Goal: Navigation & Orientation: Find specific page/section

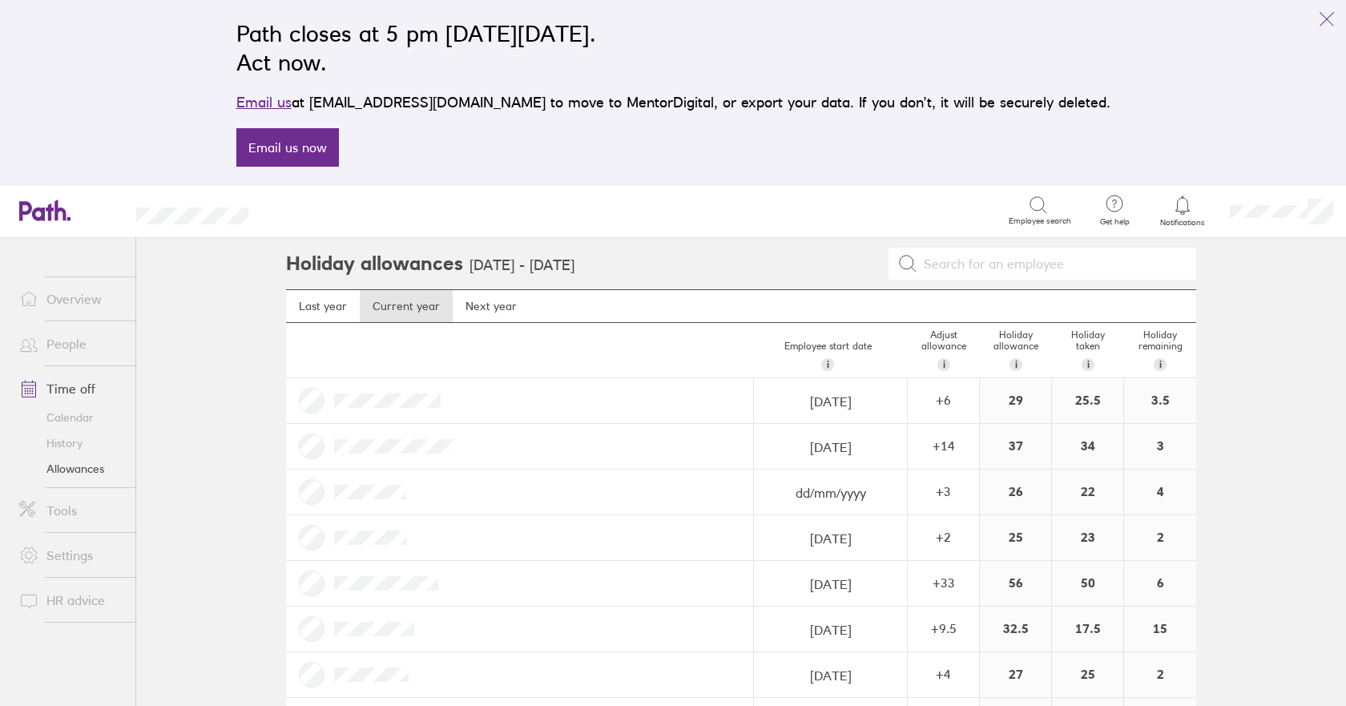
scroll to position [611, 0]
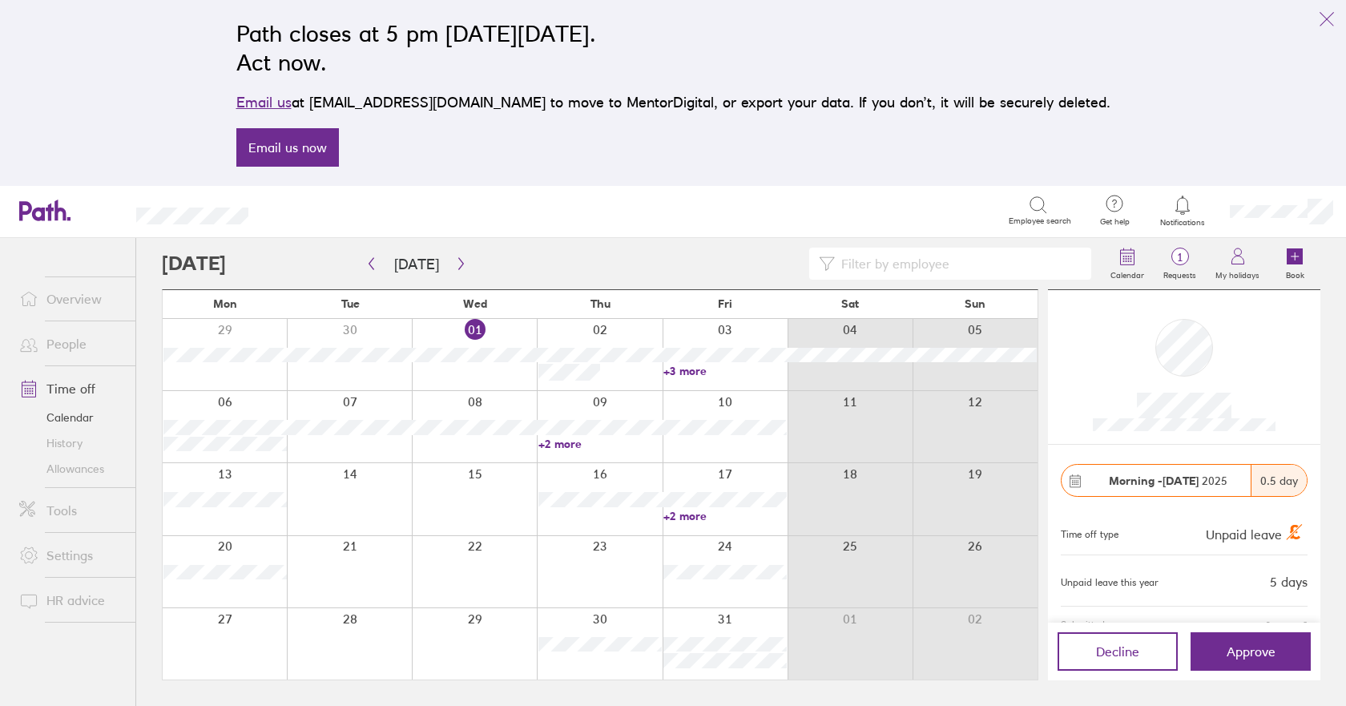
click at [695, 368] on link "+3 more" at bounding box center [725, 371] width 123 height 14
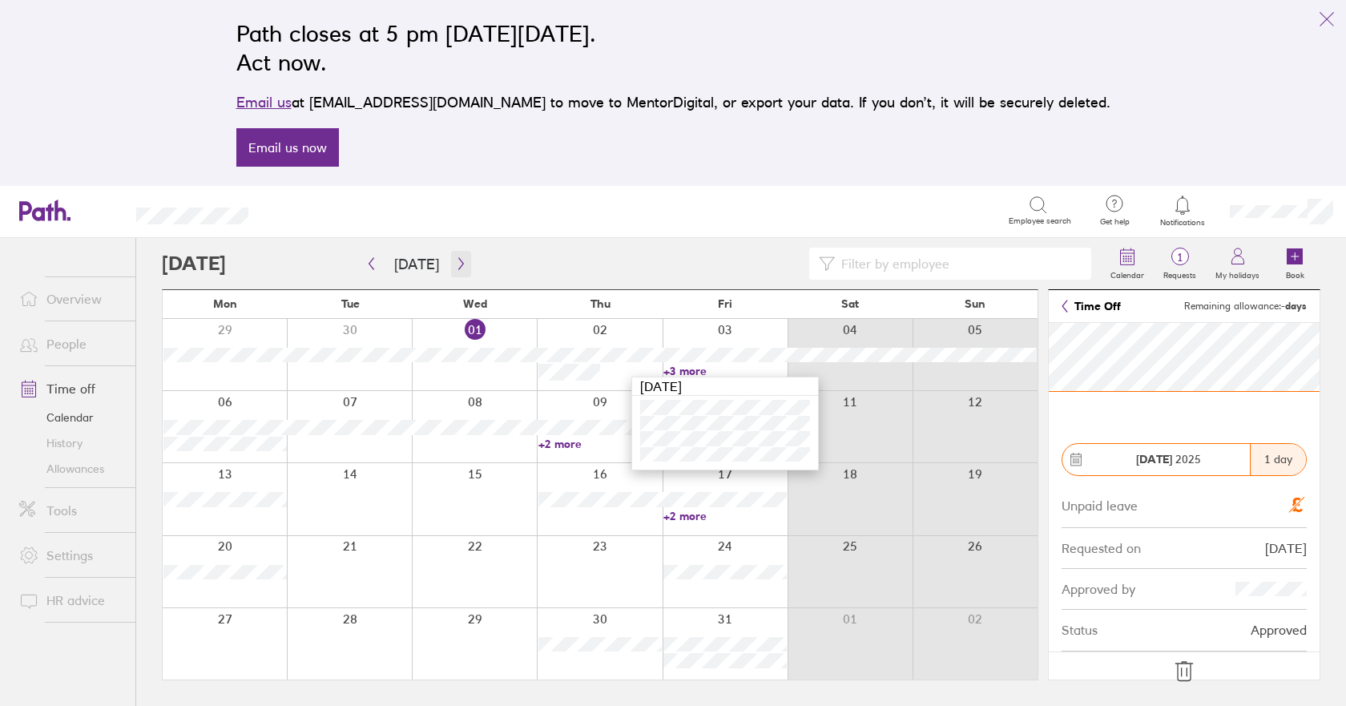
click at [458, 266] on icon "button" at bounding box center [461, 263] width 12 height 13
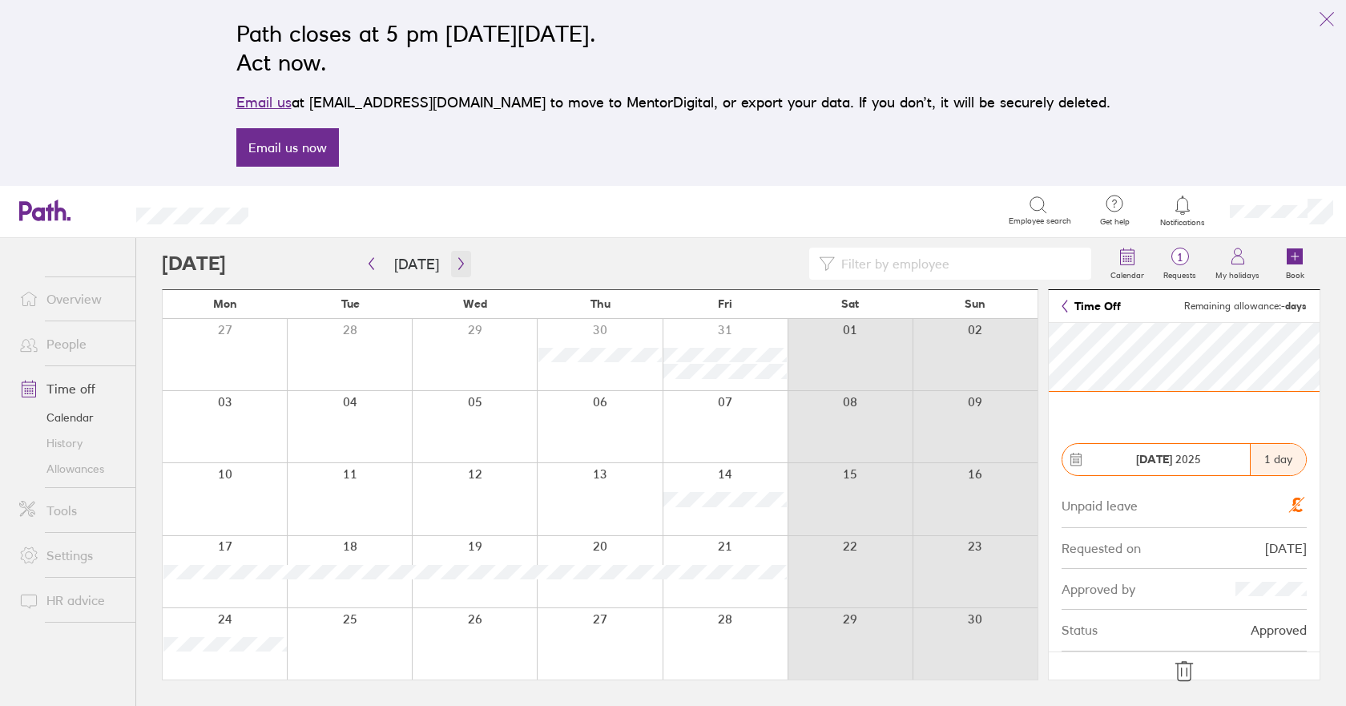
click at [458, 257] on icon "button" at bounding box center [461, 263] width 12 height 13
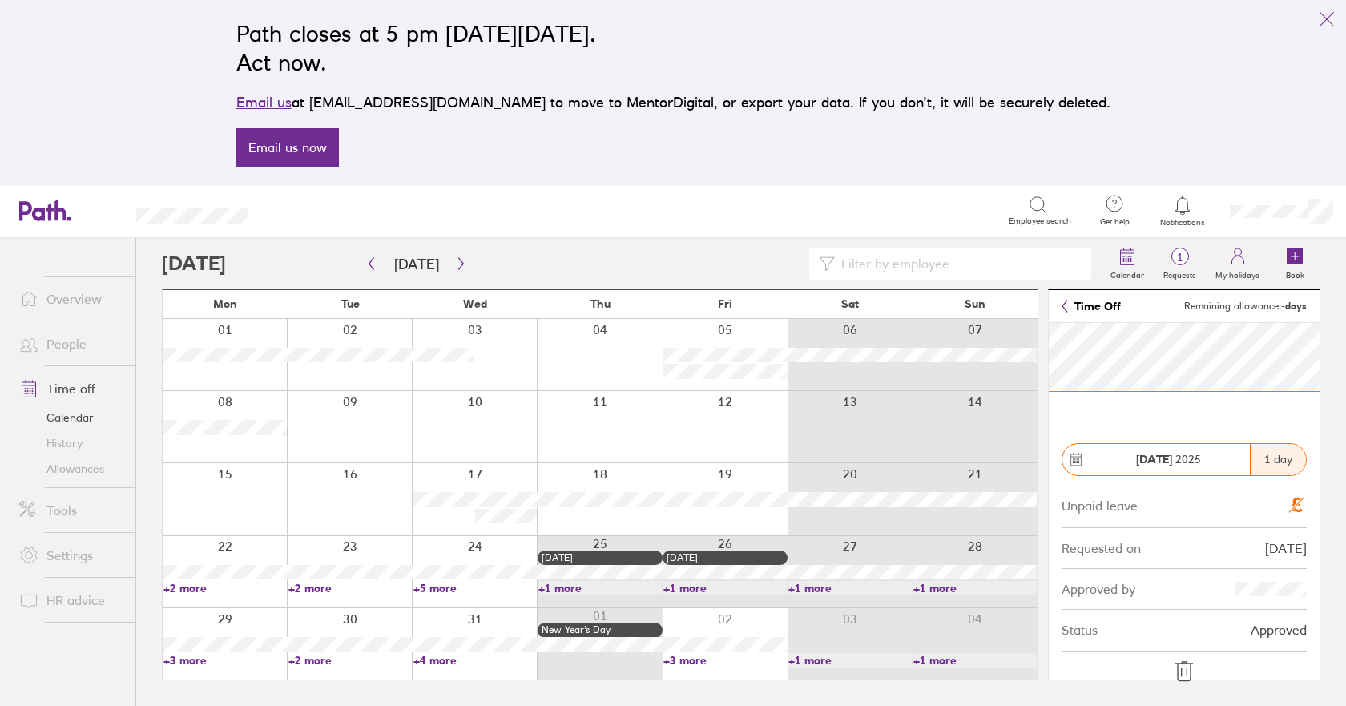
click at [200, 589] on link "+2 more" at bounding box center [224, 588] width 123 height 14
click at [329, 587] on link "+2 more" at bounding box center [349, 588] width 123 height 14
click at [1181, 253] on span "1" at bounding box center [1180, 257] width 52 height 13
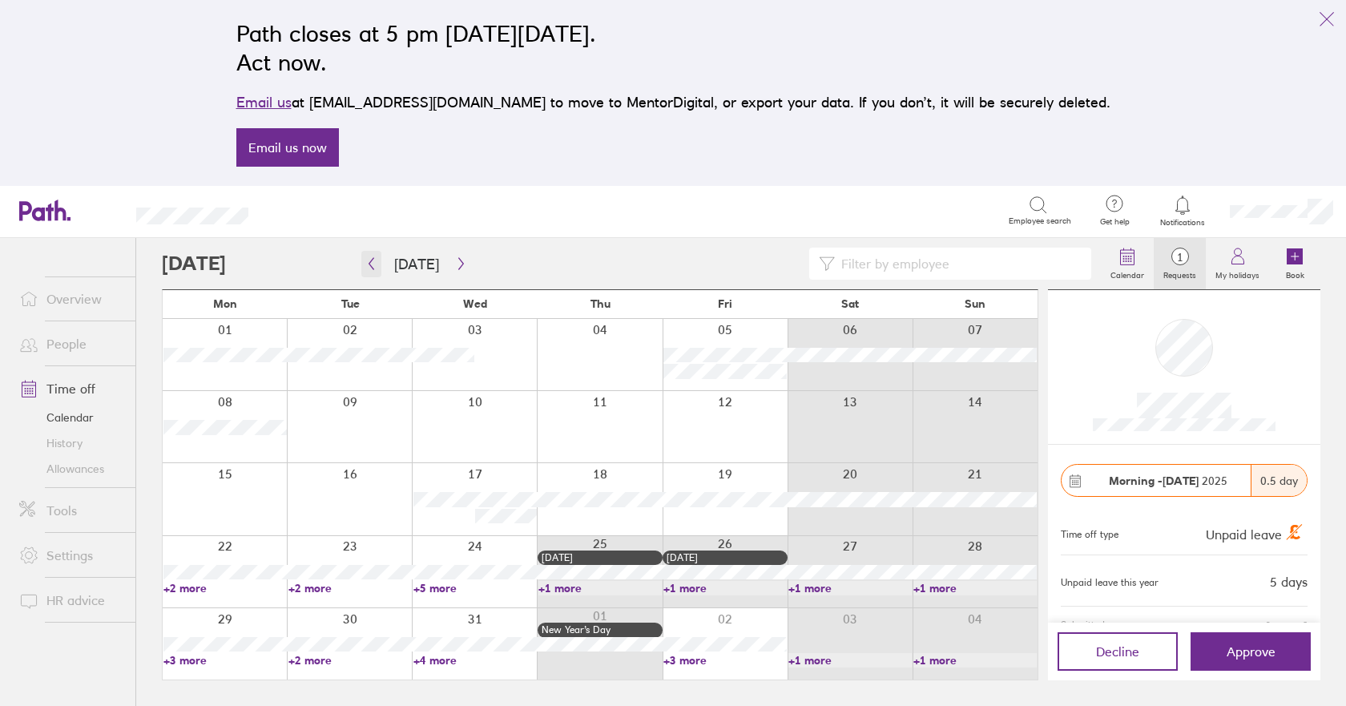
click at [370, 262] on icon "button" at bounding box center [371, 264] width 5 height 12
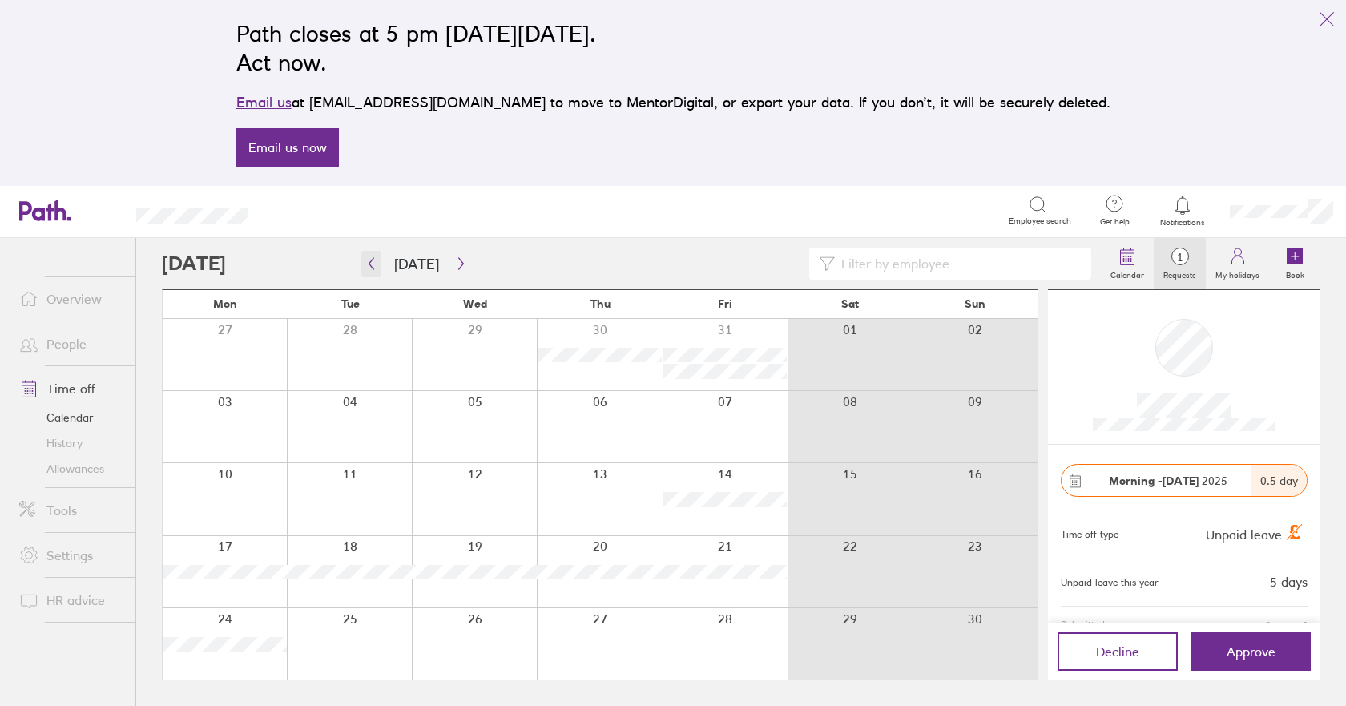
click at [370, 262] on icon "button" at bounding box center [371, 264] width 5 height 12
click at [571, 438] on link "+2 more" at bounding box center [600, 444] width 123 height 14
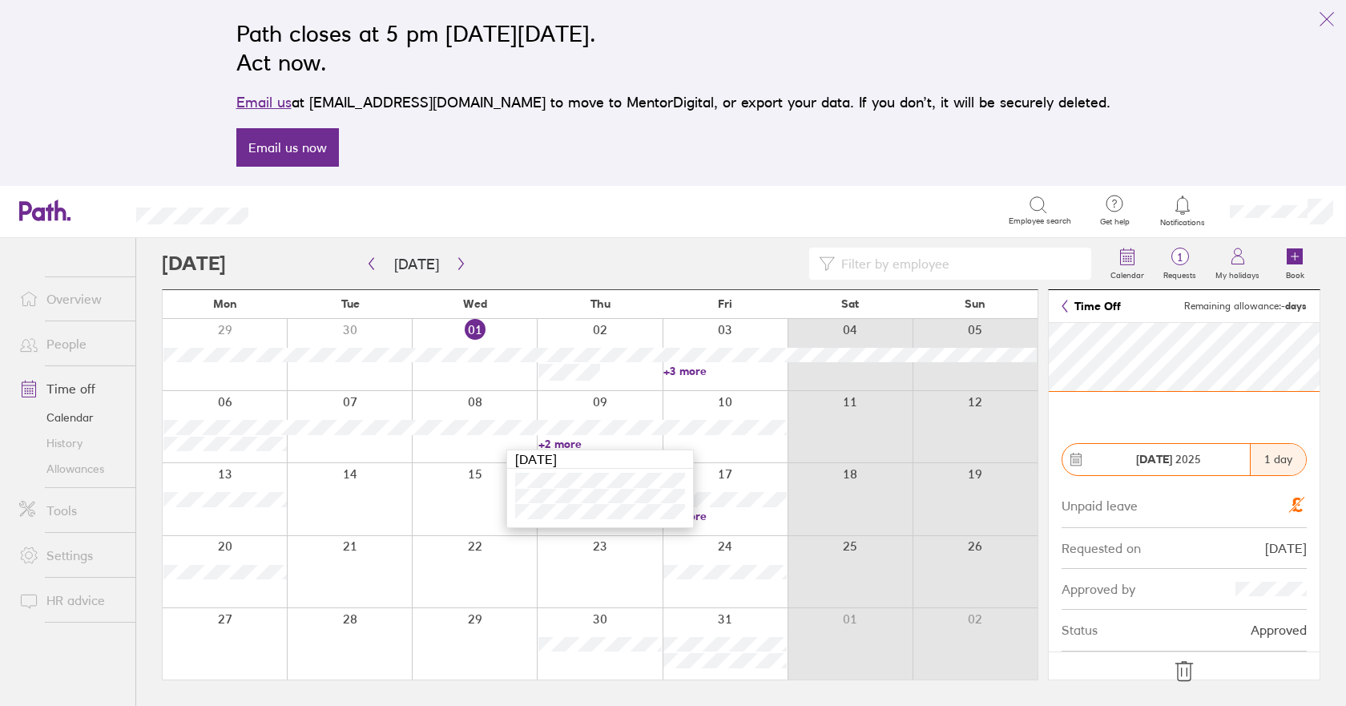
click at [705, 514] on link "+2 more" at bounding box center [725, 516] width 123 height 14
click at [704, 514] on link "+2 more" at bounding box center [725, 516] width 123 height 14
click at [84, 470] on link "Allowances" at bounding box center [70, 469] width 129 height 26
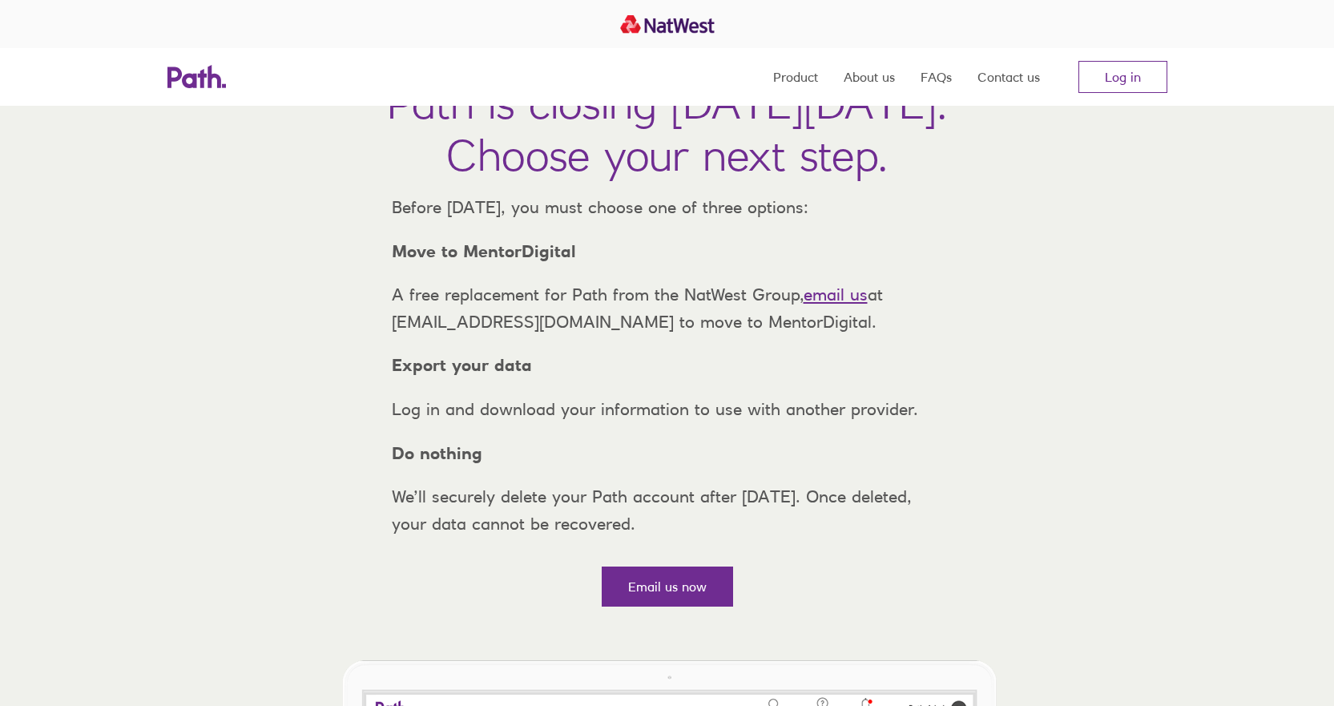
scroll to position [401, 0]
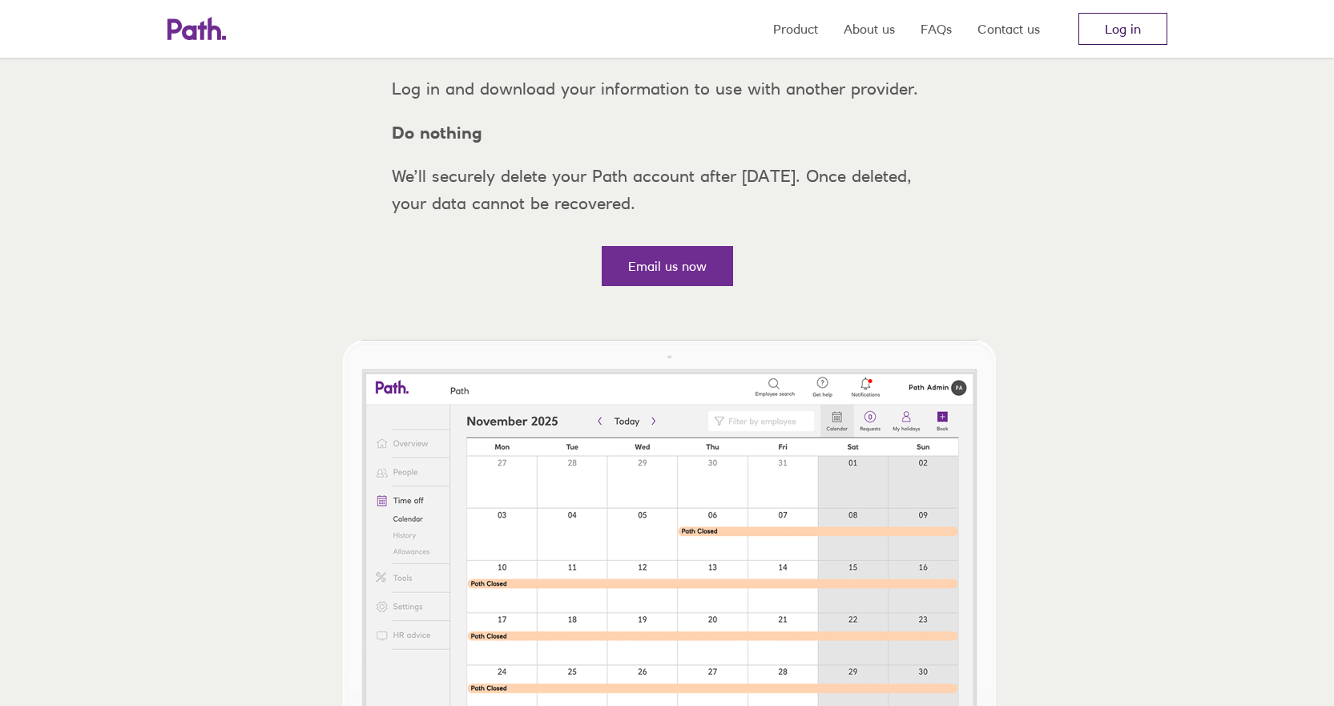
click at [1111, 27] on link "Log in" at bounding box center [1123, 29] width 89 height 32
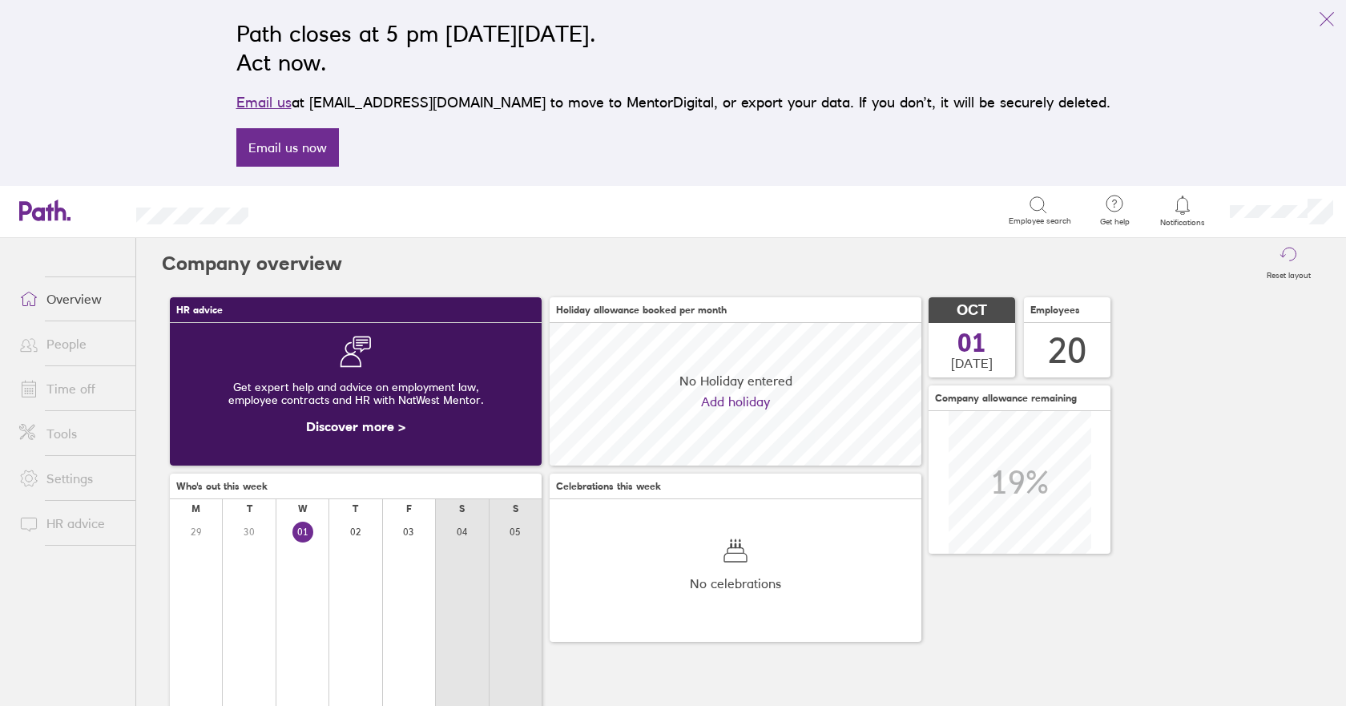
scroll to position [143, 372]
click at [77, 389] on link "Time off" at bounding box center [70, 389] width 129 height 32
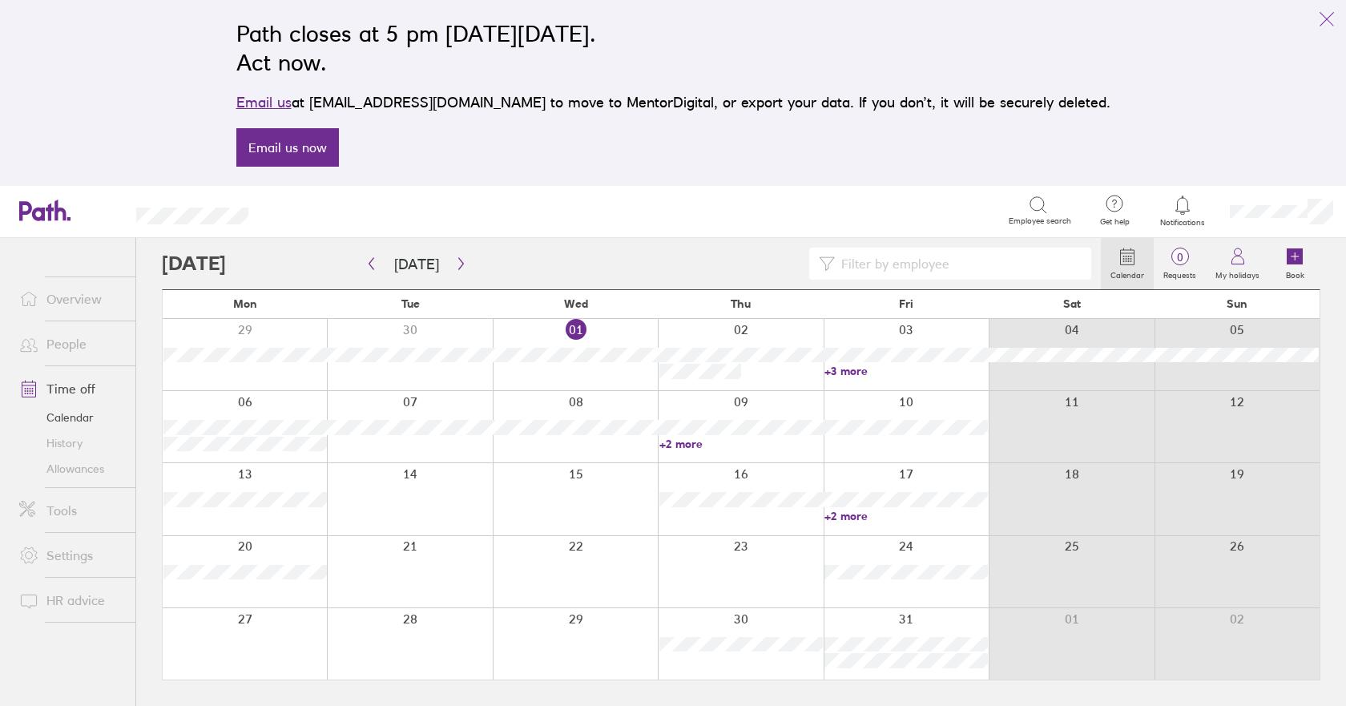
click at [845, 516] on link "+2 more" at bounding box center [906, 516] width 163 height 14
click at [78, 471] on link "Allowances" at bounding box center [70, 469] width 129 height 26
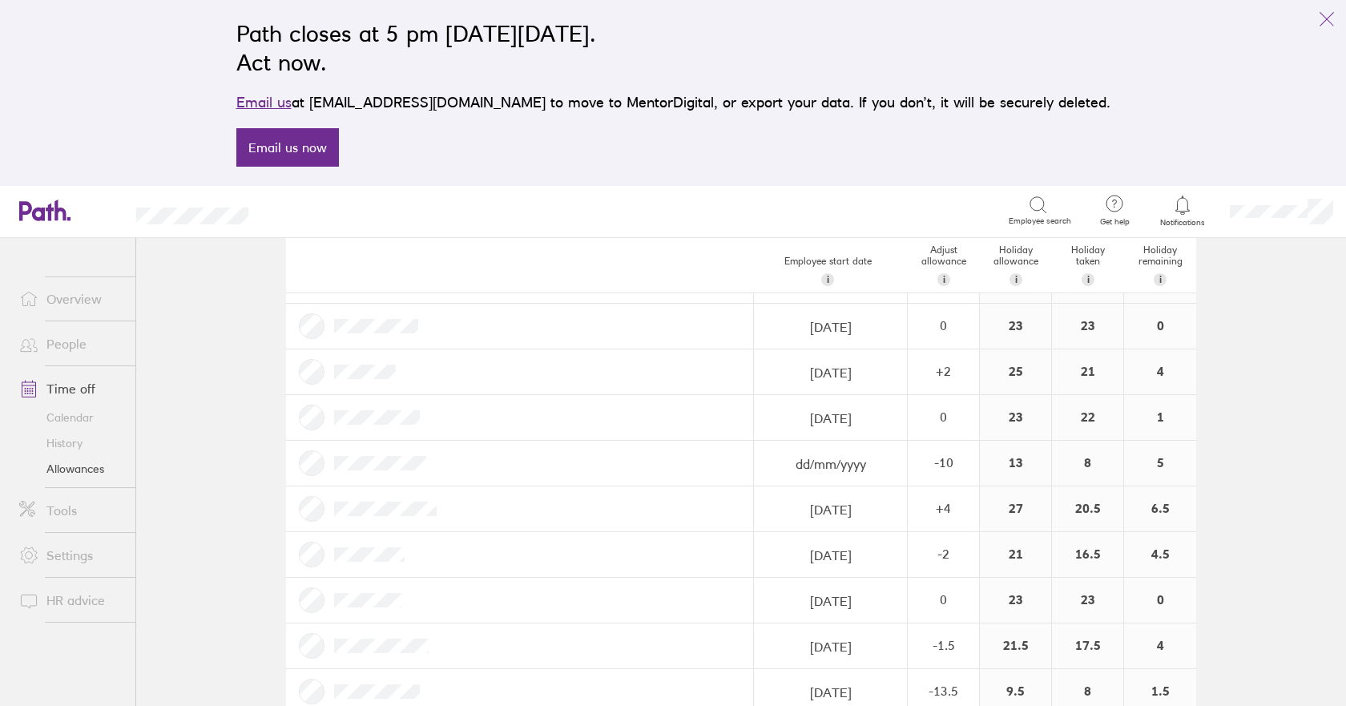
scroll to position [611, 0]
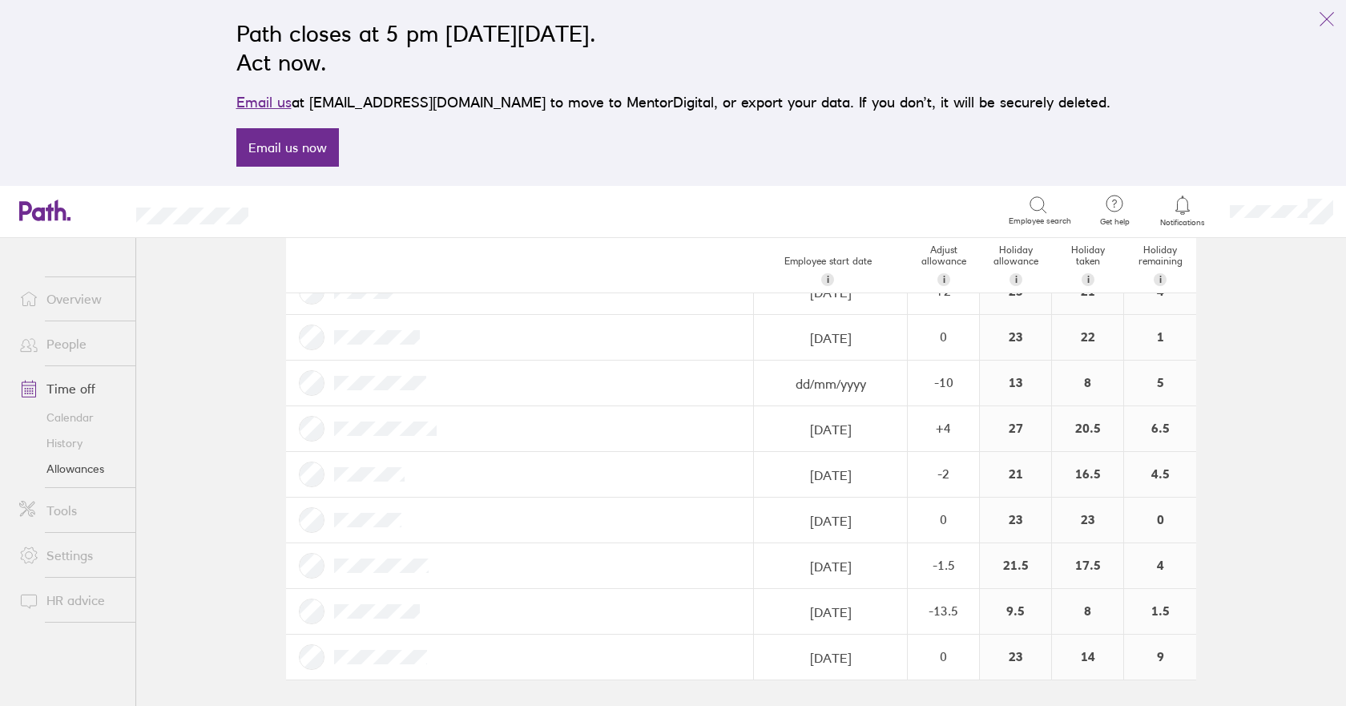
click at [87, 418] on link "Calendar" at bounding box center [70, 418] width 129 height 26
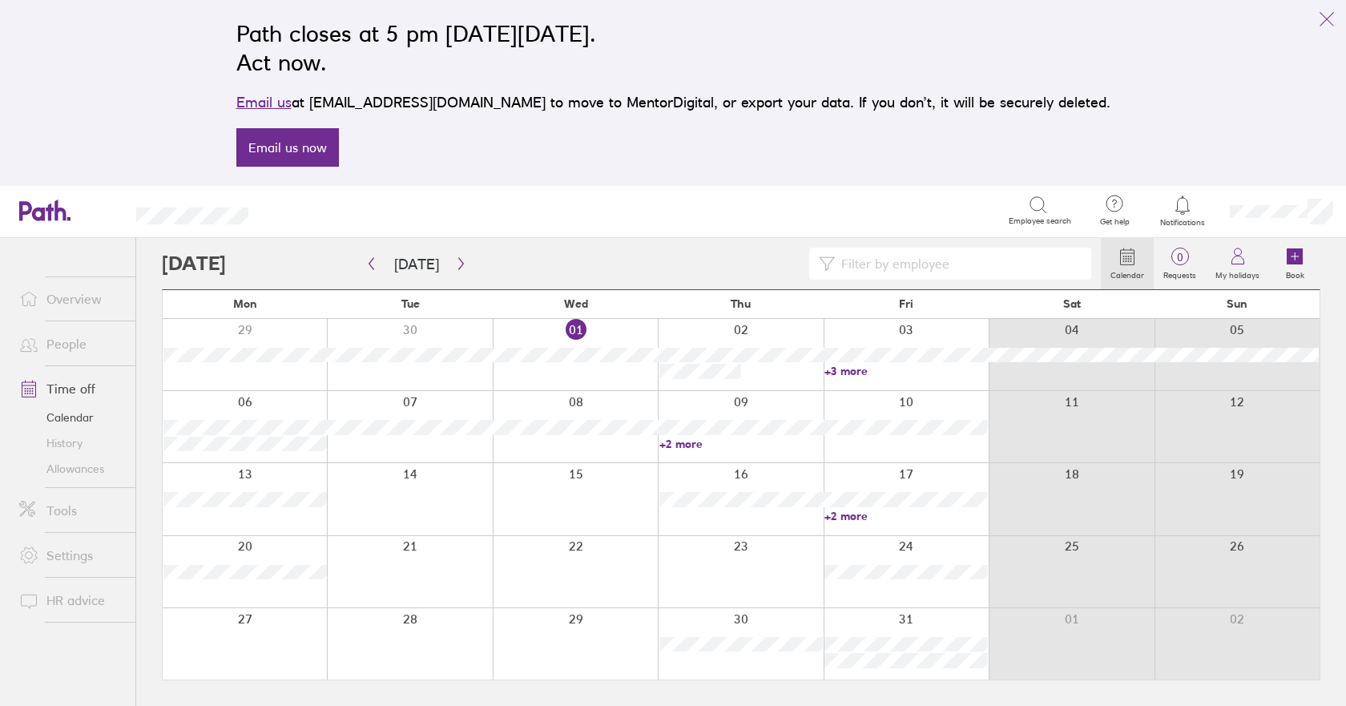
click at [676, 438] on link "+2 more" at bounding box center [741, 444] width 163 height 14
click at [849, 366] on link "+3 more" at bounding box center [906, 371] width 163 height 14
click at [849, 370] on link "+3 more" at bounding box center [906, 371] width 163 height 14
click at [369, 261] on icon "button" at bounding box center [371, 263] width 12 height 13
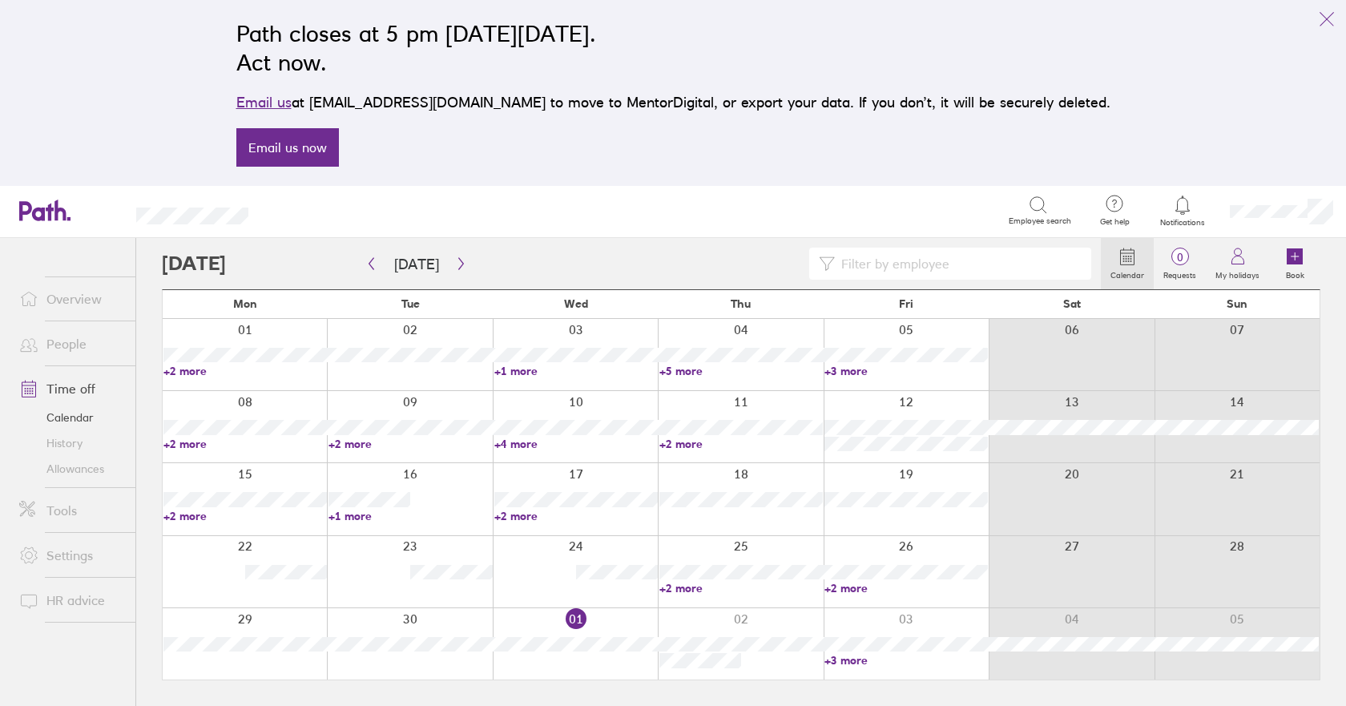
click at [677, 591] on link "+2 more" at bounding box center [741, 588] width 163 height 14
click at [688, 441] on link "+2 more" at bounding box center [741, 444] width 163 height 14
click at [701, 369] on link "+5 more" at bounding box center [741, 371] width 163 height 14
click at [700, 368] on link "+5 more" at bounding box center [741, 371] width 163 height 14
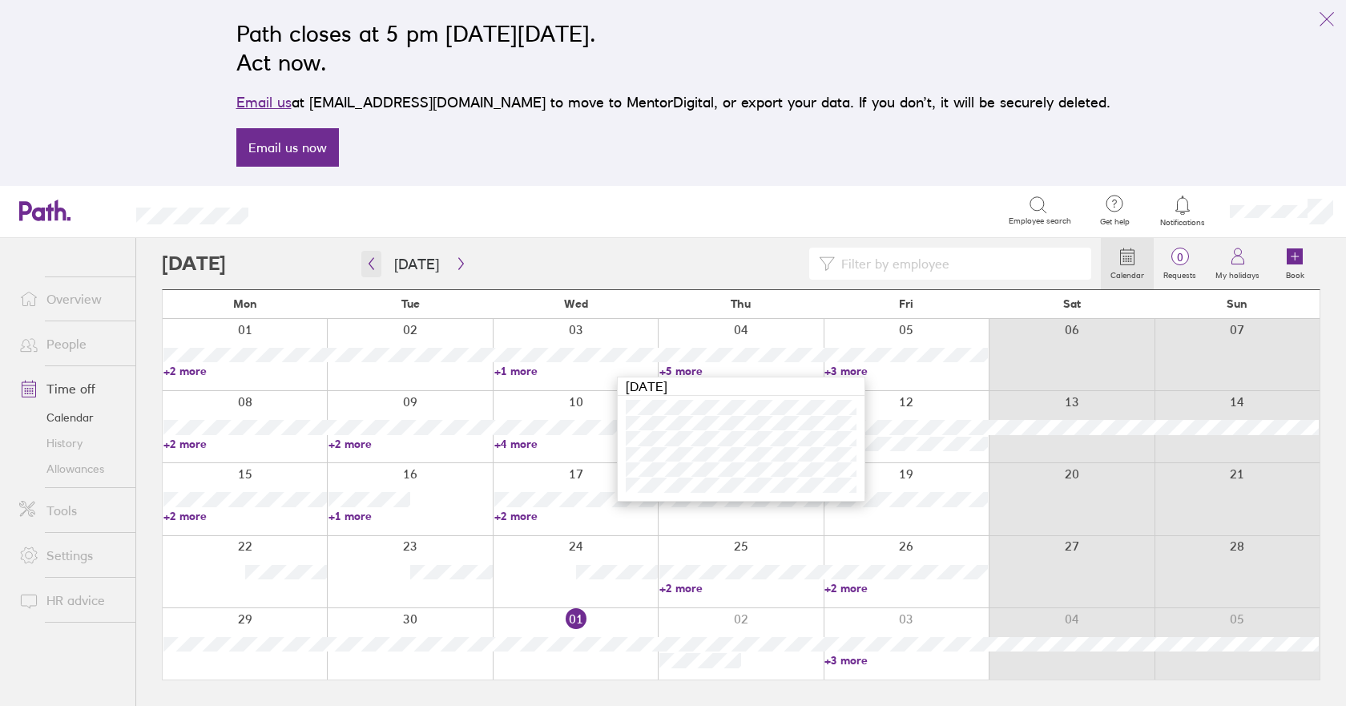
click at [378, 260] on button "button" at bounding box center [371, 264] width 20 height 26
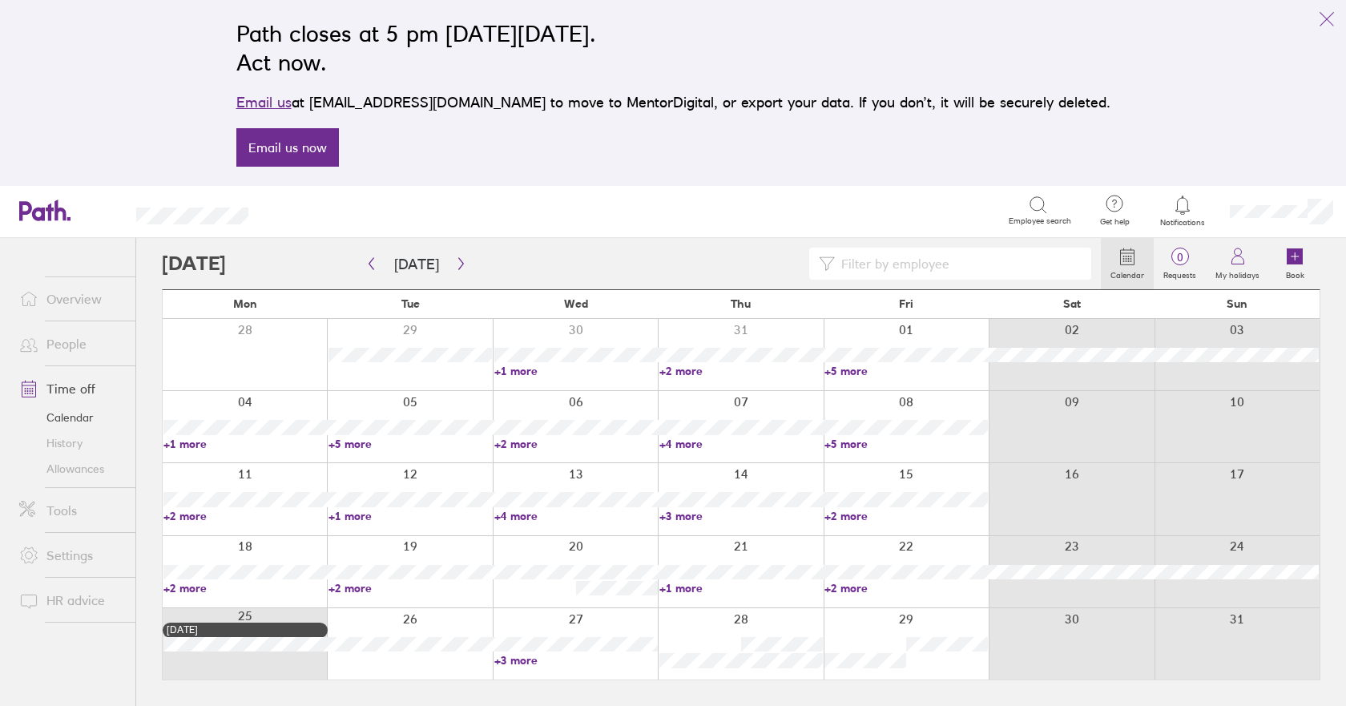
click at [689, 587] on link "+1 more" at bounding box center [741, 588] width 163 height 14
click at [887, 260] on input at bounding box center [958, 263] width 247 height 30
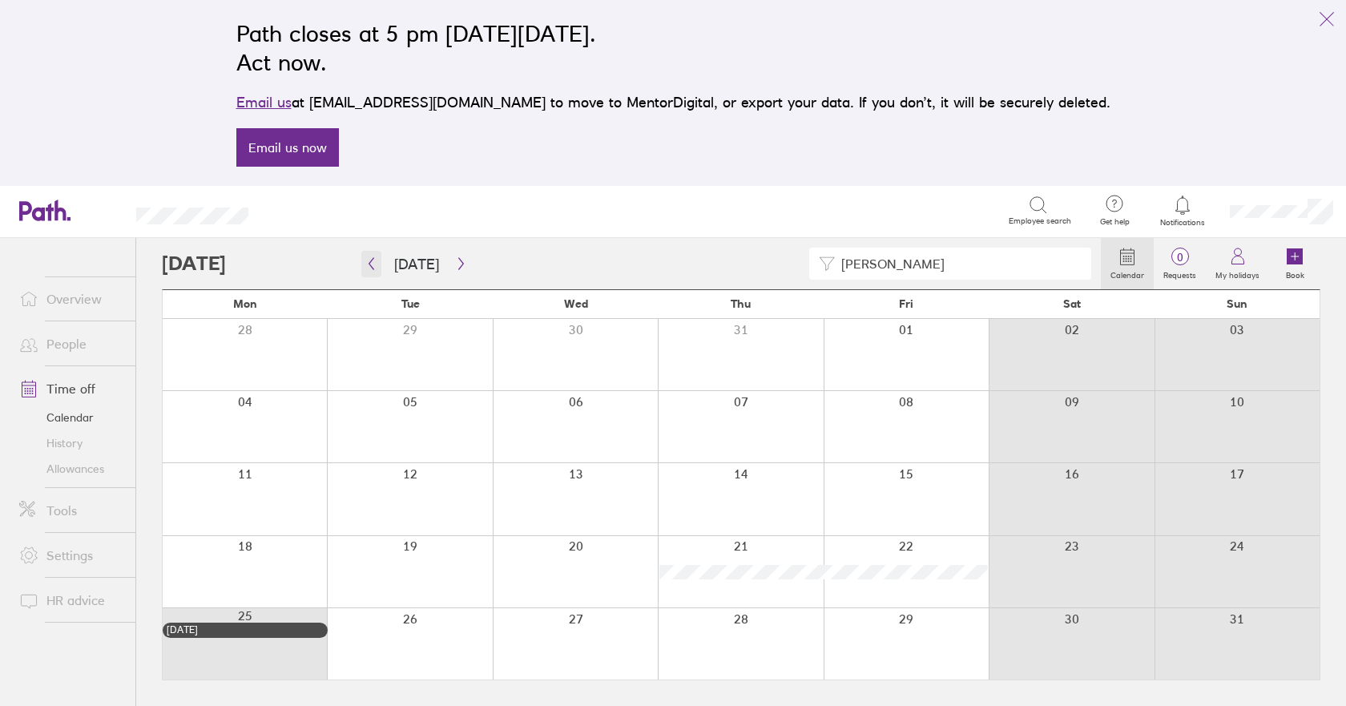
type input "[PERSON_NAME]"
click at [374, 266] on icon "button" at bounding box center [371, 263] width 12 height 13
click at [93, 468] on link "Allowances" at bounding box center [70, 469] width 129 height 26
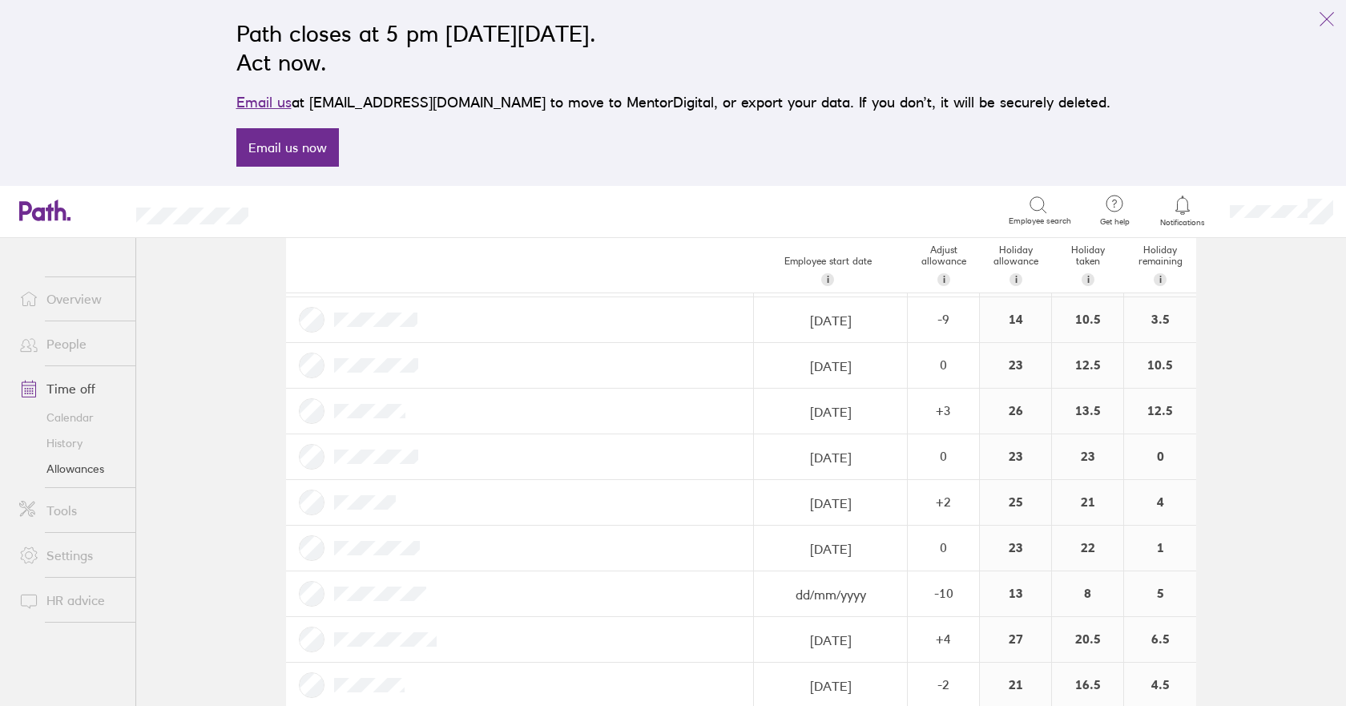
scroll to position [611, 0]
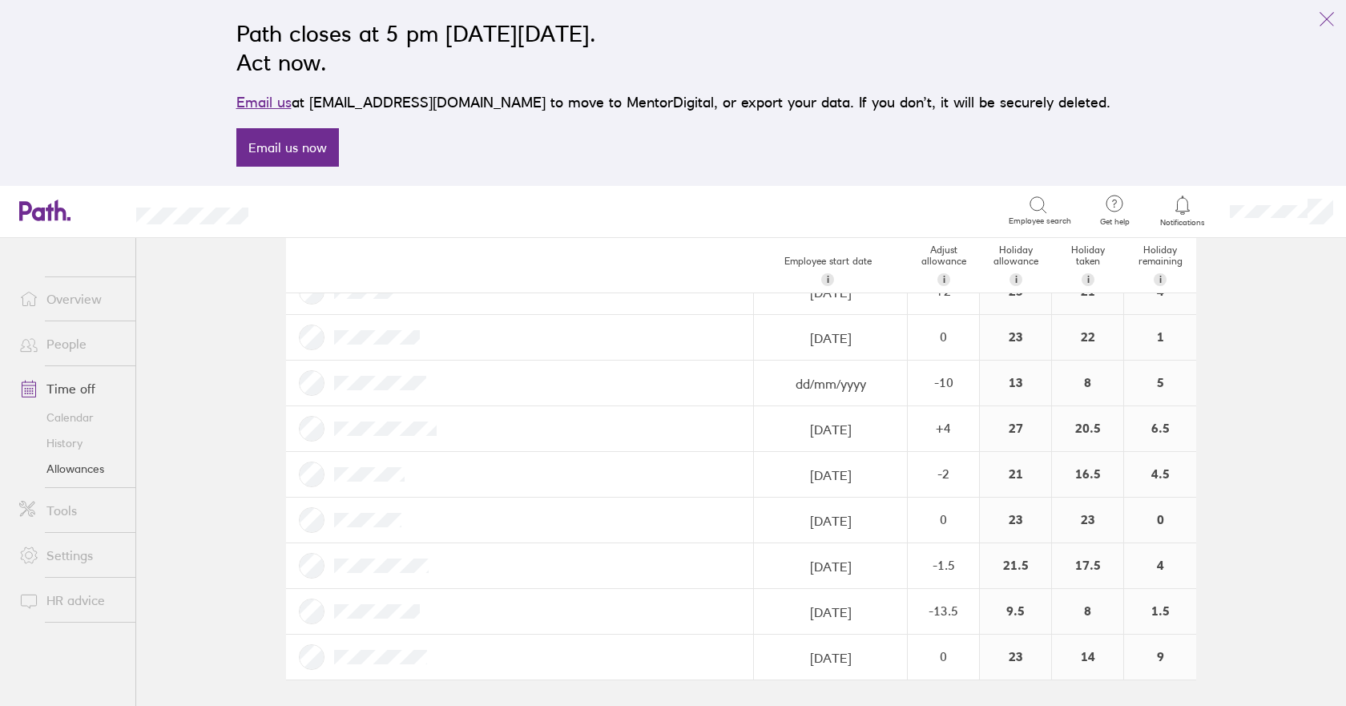
click at [65, 422] on link "Calendar" at bounding box center [70, 418] width 129 height 26
